Goal: Transaction & Acquisition: Book appointment/travel/reservation

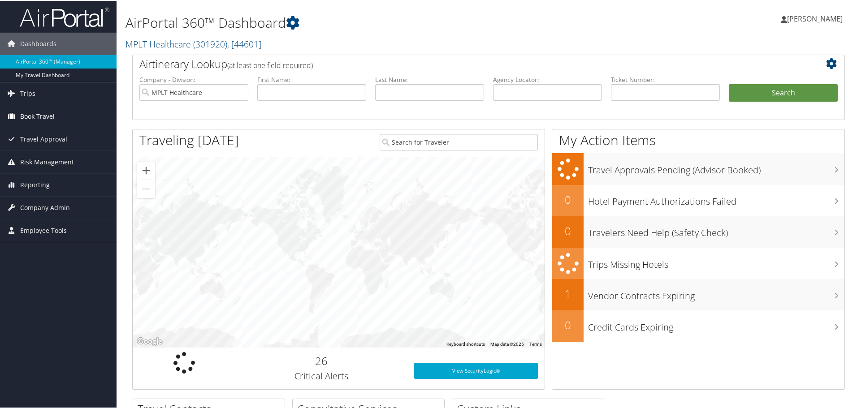
click at [26, 113] on span "Book Travel" at bounding box center [37, 115] width 35 height 22
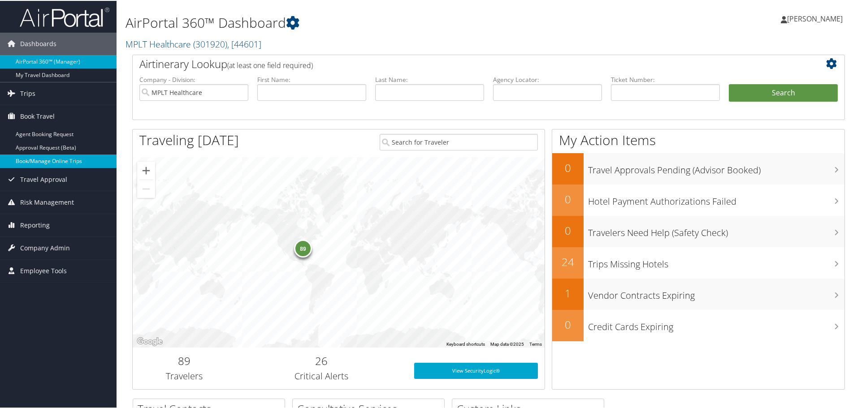
click at [32, 160] on link "Book/Manage Online Trips" at bounding box center [58, 160] width 117 height 13
